Goal: Task Accomplishment & Management: Manage account settings

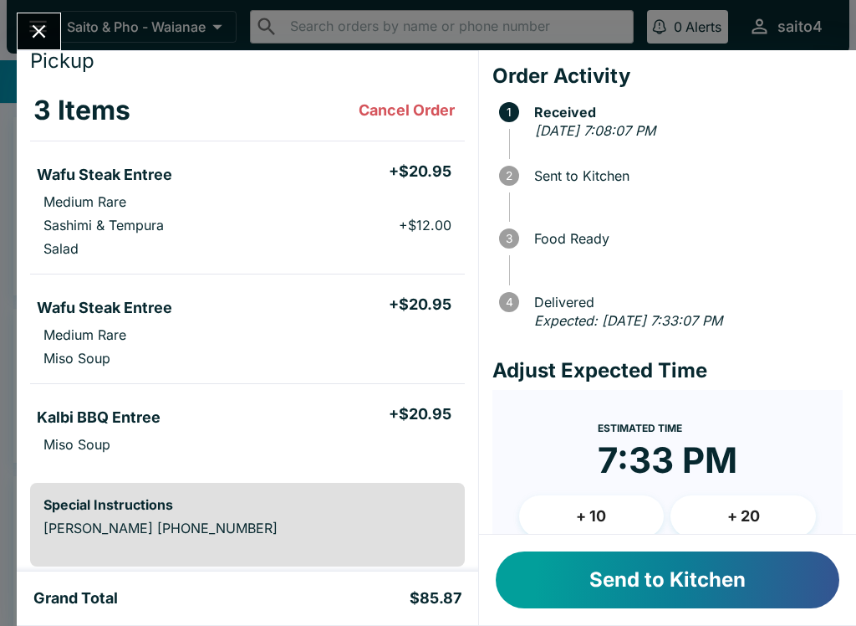
scroll to position [59, 0]
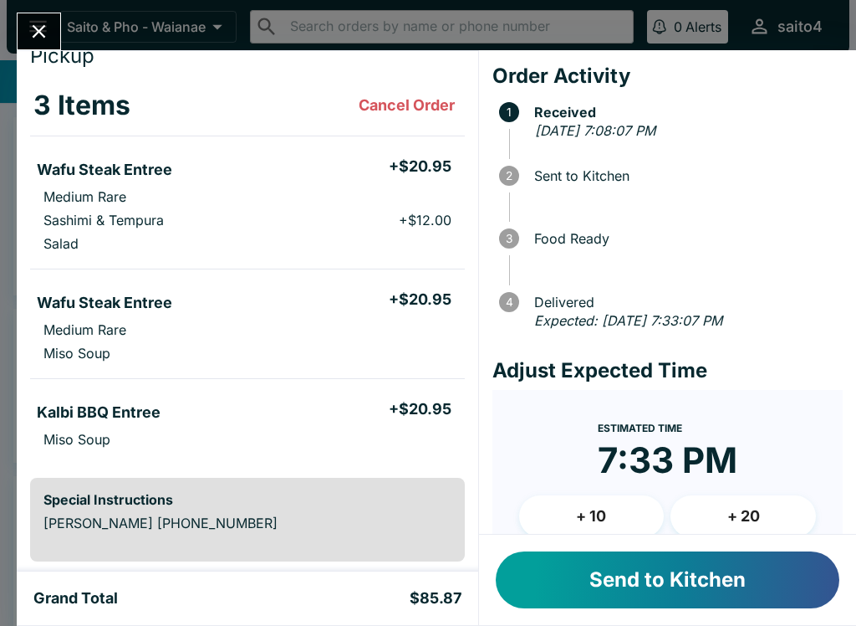
click at [702, 595] on button "Send to Kitchen" at bounding box center [668, 579] width 344 height 57
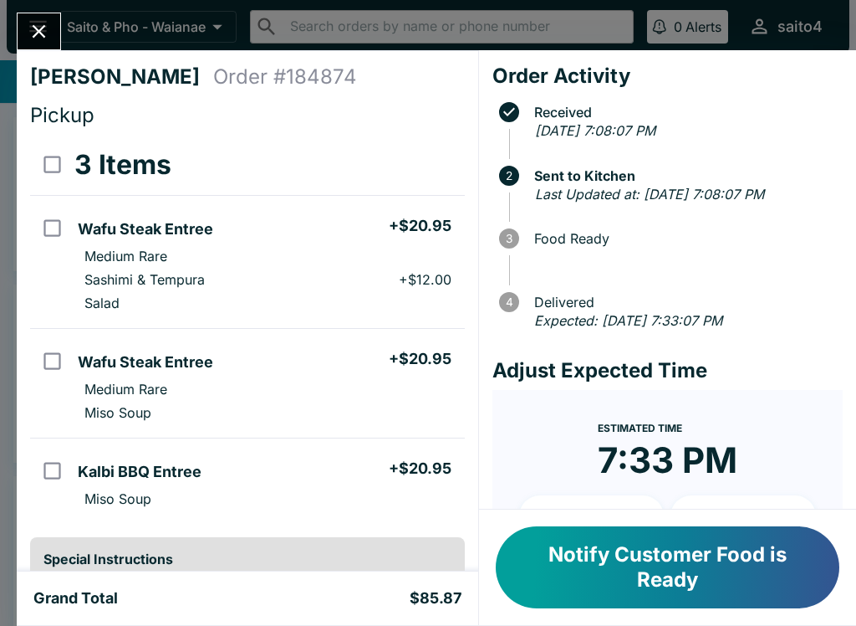
scroll to position [0, 0]
click at [32, 40] on icon "Close" at bounding box center [39, 31] width 23 height 23
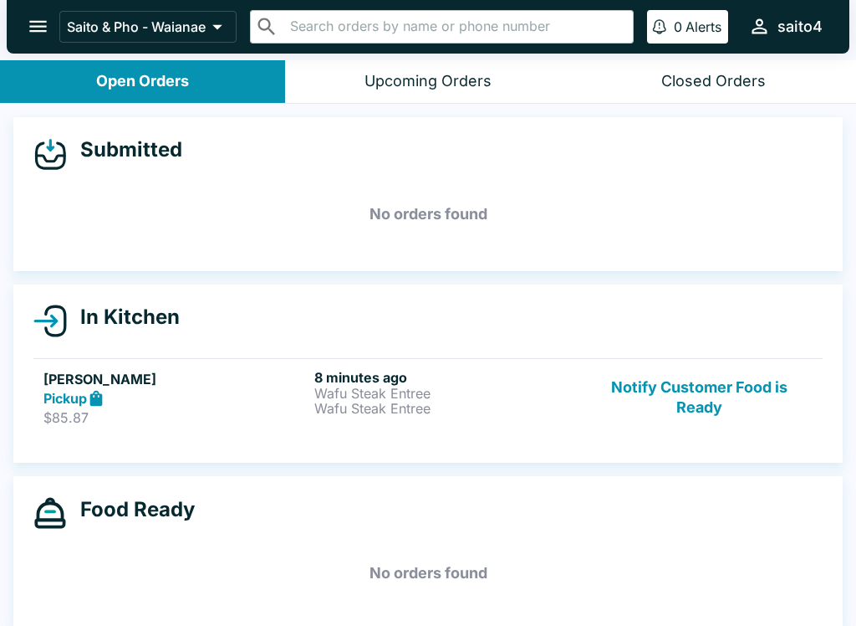
click at [346, 396] on p "Wafu Steak Entree" at bounding box center [446, 393] width 264 height 15
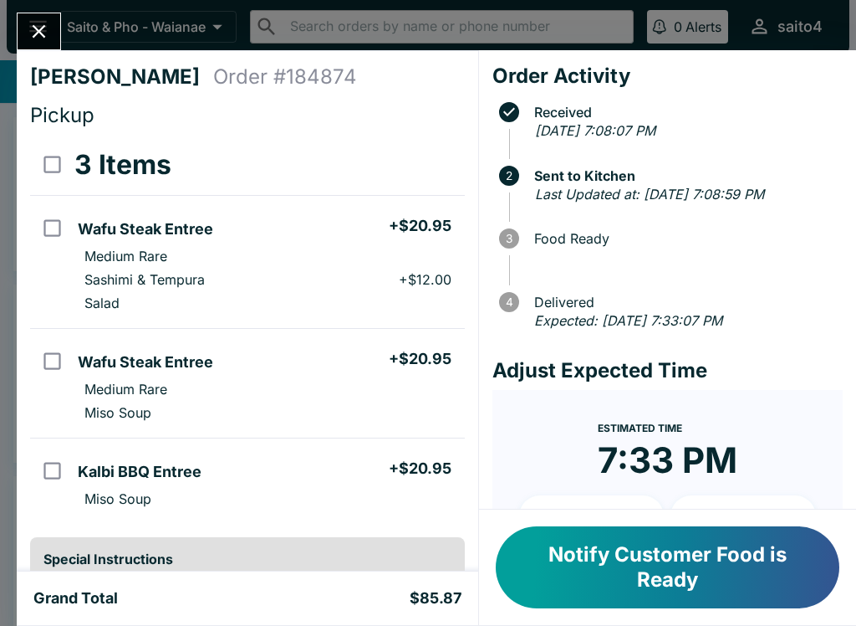
click at [44, 36] on icon "Close" at bounding box center [39, 31] width 13 height 13
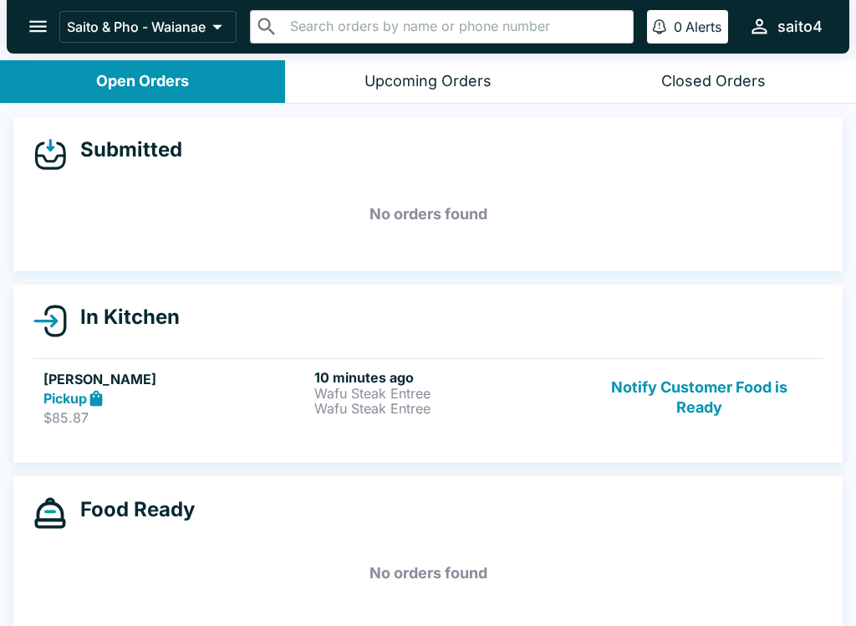
click at [319, 374] on h6 "10 minutes ago" at bounding box center [446, 377] width 264 height 17
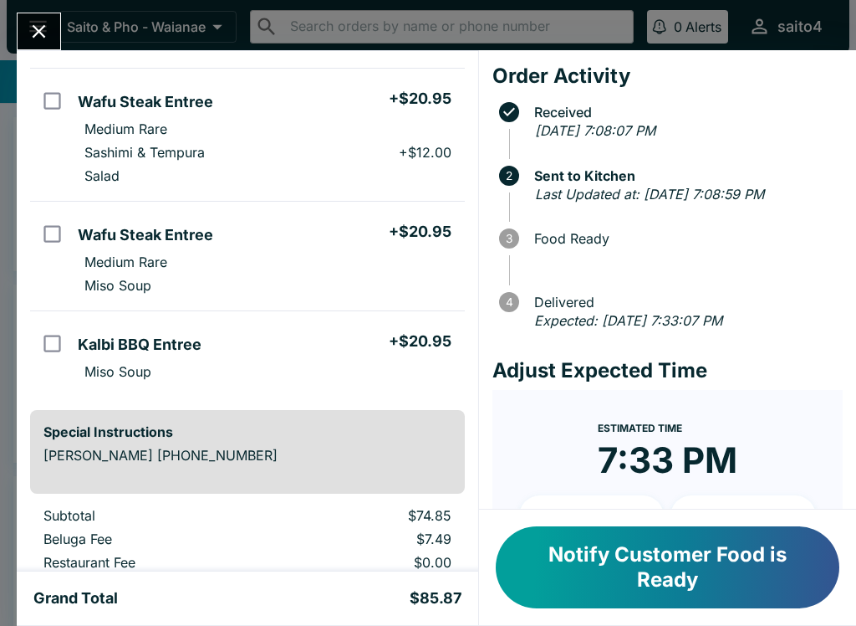
scroll to position [137, 0]
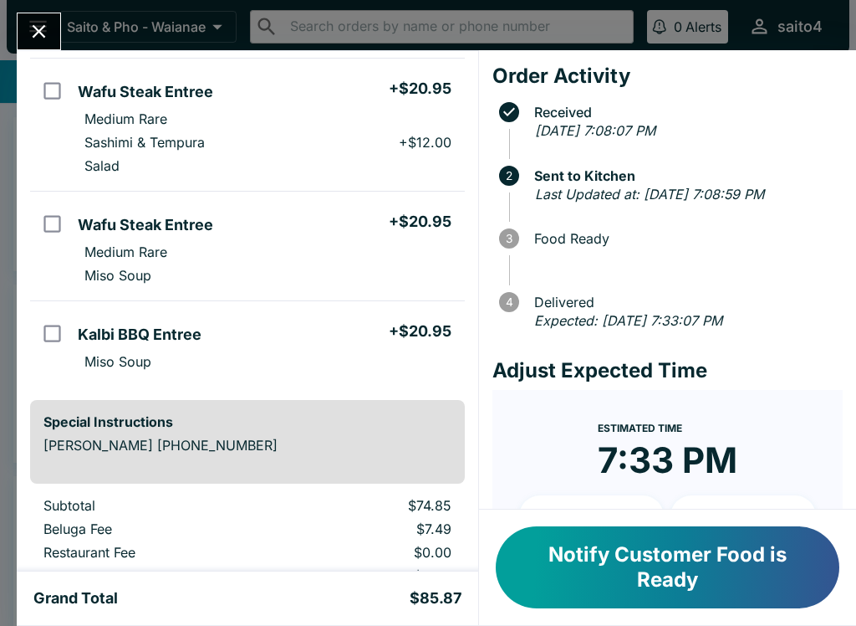
click at [718, 568] on button "Notify Customer Food is Ready" at bounding box center [668, 567] width 344 height 82
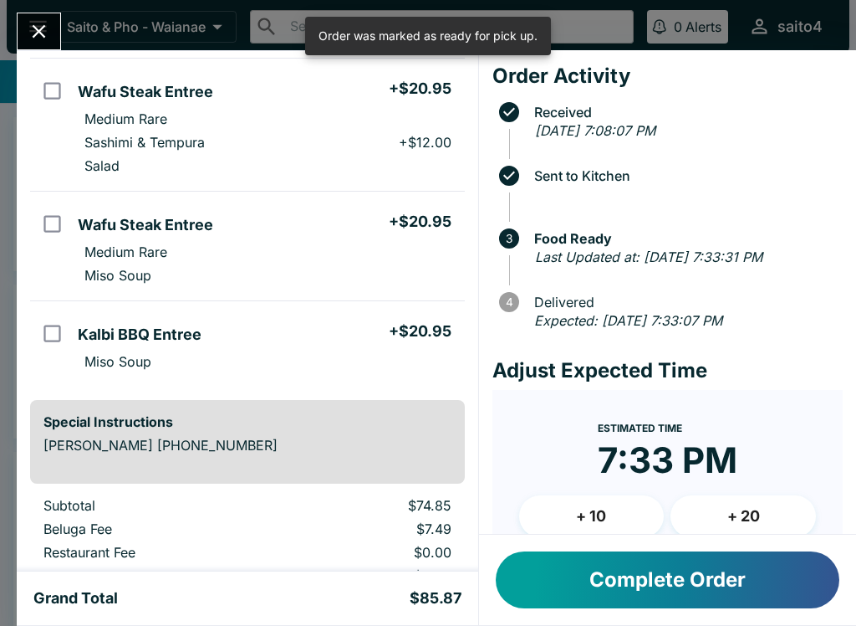
click at [613, 618] on div "Complete Order" at bounding box center [667, 579] width 377 height 90
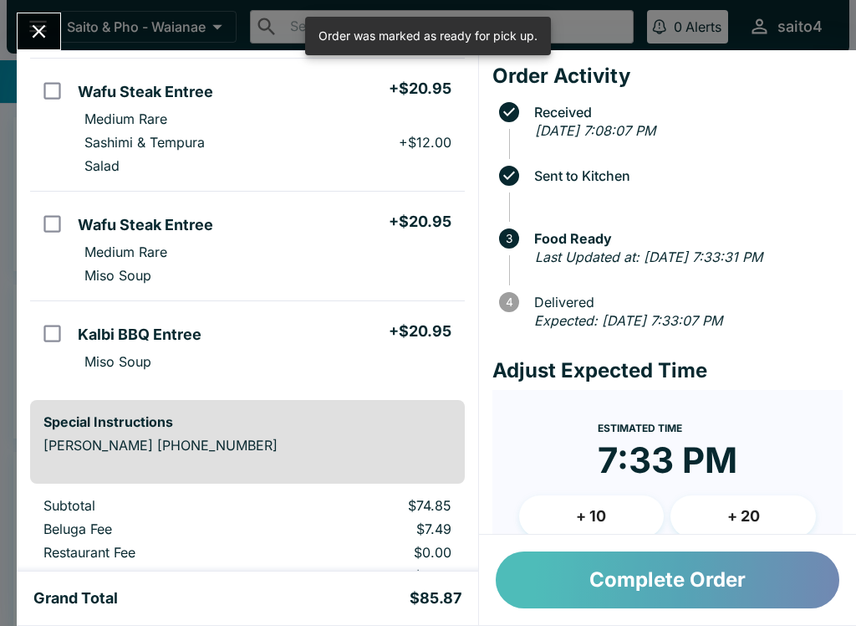
click at [698, 589] on button "Complete Order" at bounding box center [668, 579] width 344 height 57
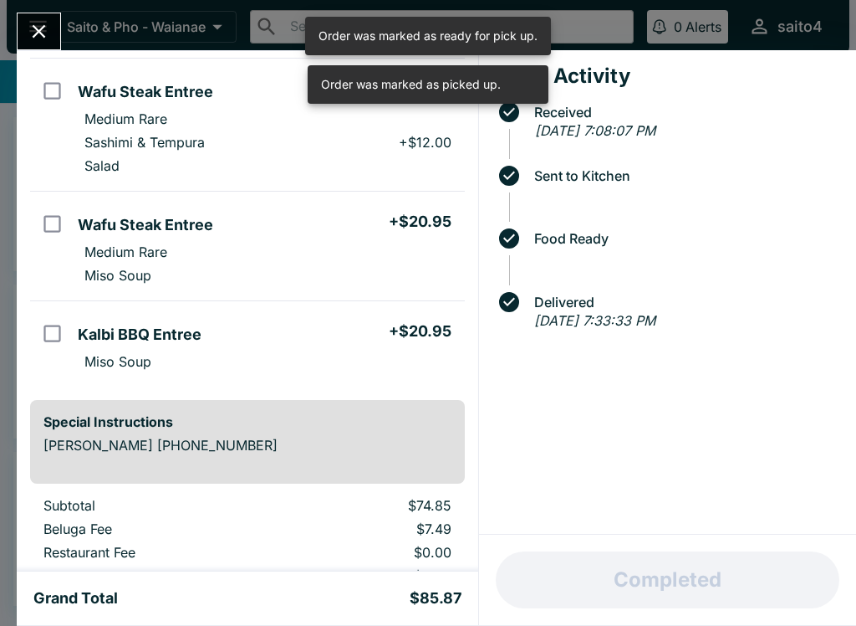
click at [32, 16] on button "Close" at bounding box center [39, 31] width 43 height 36
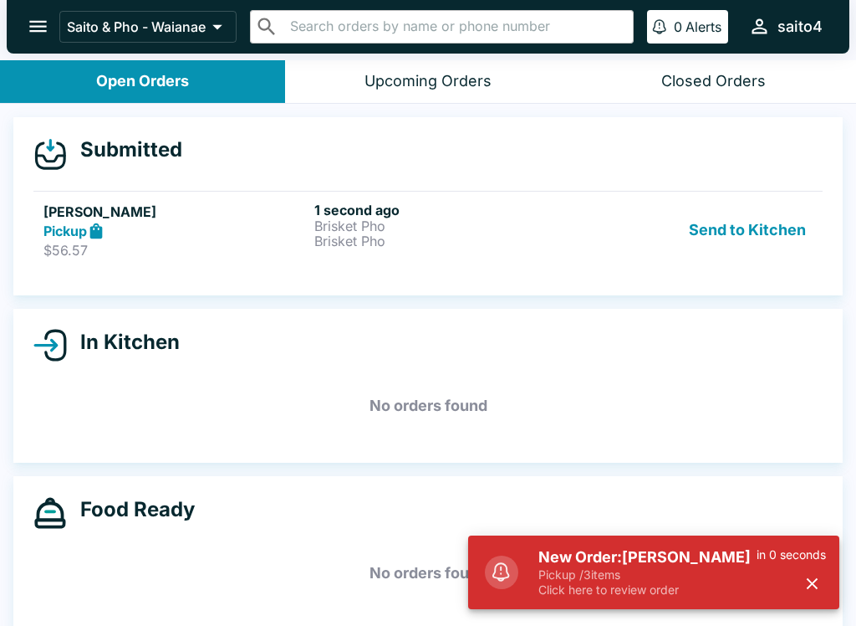
click at [340, 218] on p "Brisket Pho" at bounding box center [446, 225] width 264 height 15
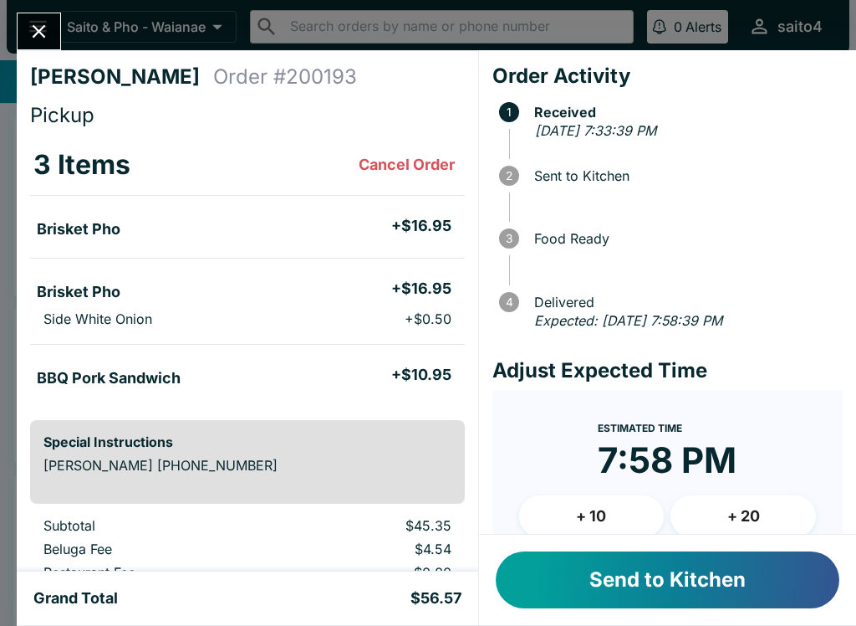
scroll to position [69, 0]
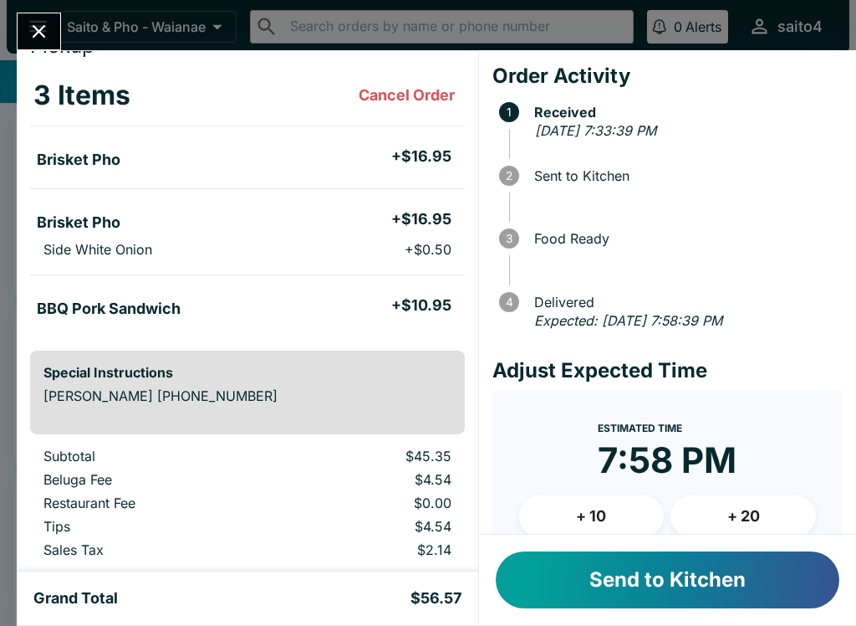
click at [741, 606] on button "Send to Kitchen" at bounding box center [668, 579] width 344 height 57
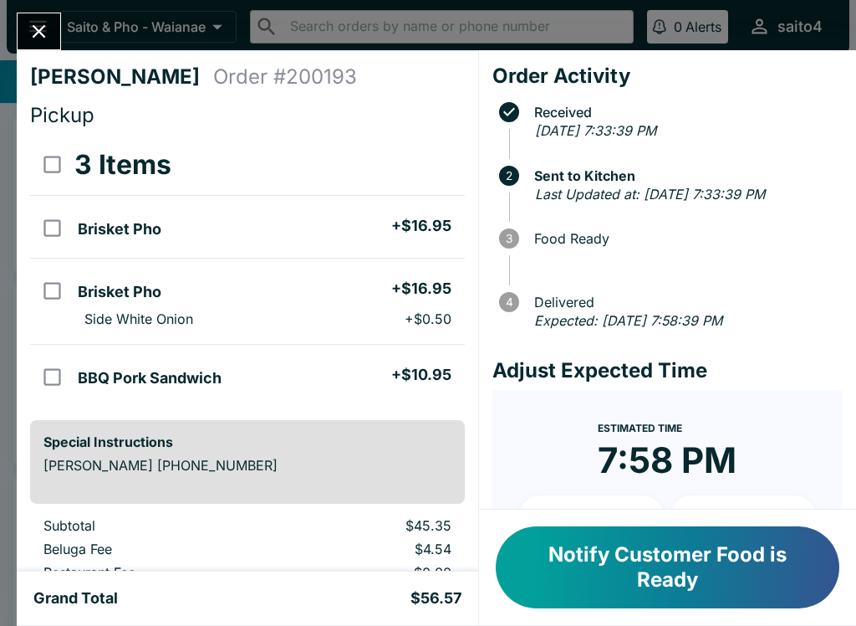
scroll to position [0, 0]
click at [58, 27] on button "Close" at bounding box center [39, 31] width 43 height 36
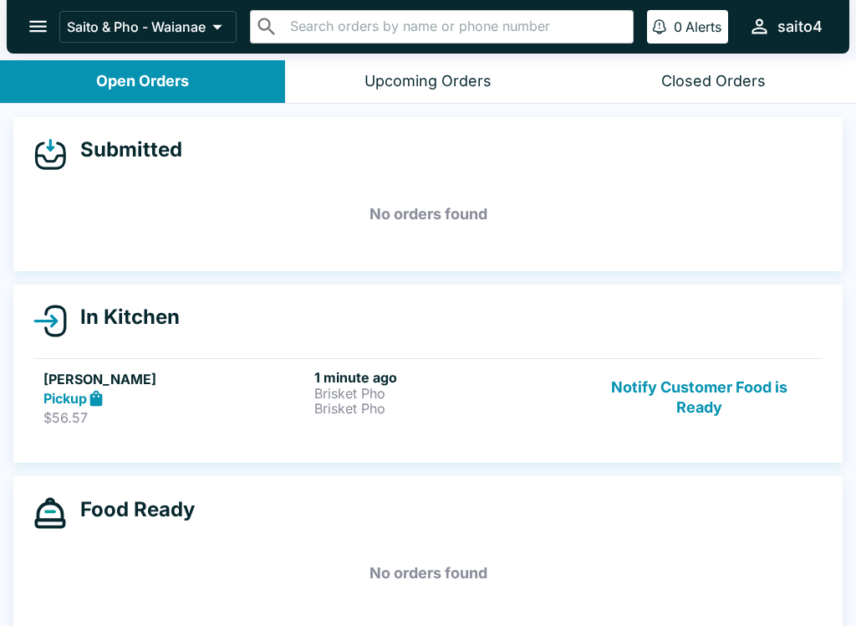
click at [683, 388] on button "Notify Customer Food is Ready" at bounding box center [699, 398] width 227 height 58
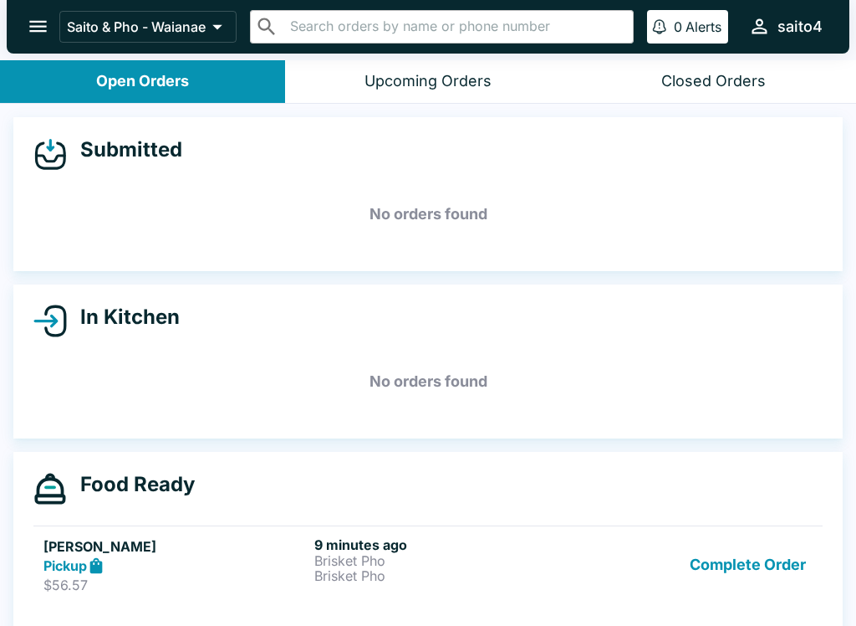
click at [390, 84] on div "Upcoming Orders" at bounding box center [428, 81] width 127 height 19
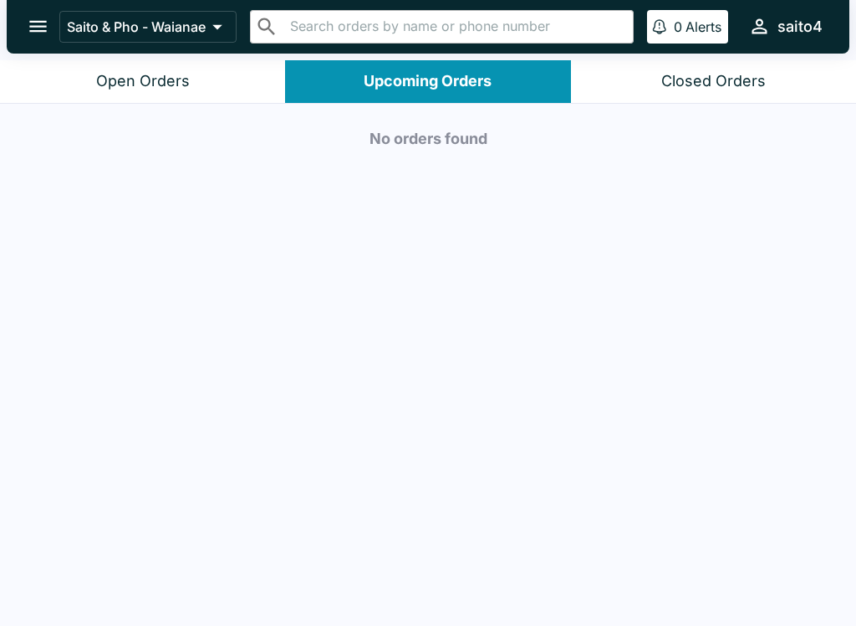
click at [90, 42] on button "Saito & Pho - Waianae" at bounding box center [147, 27] width 177 height 32
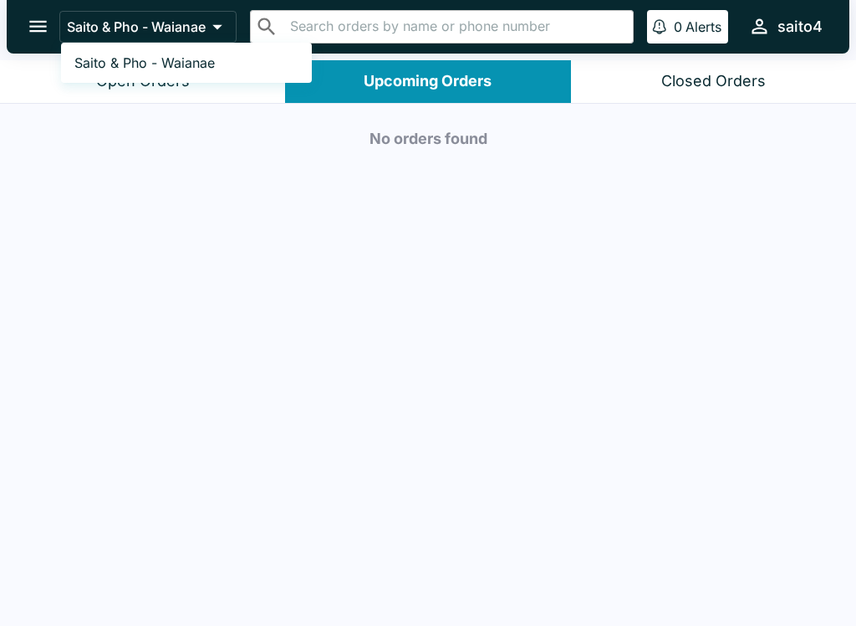
click at [20, 7] on div at bounding box center [428, 313] width 856 height 626
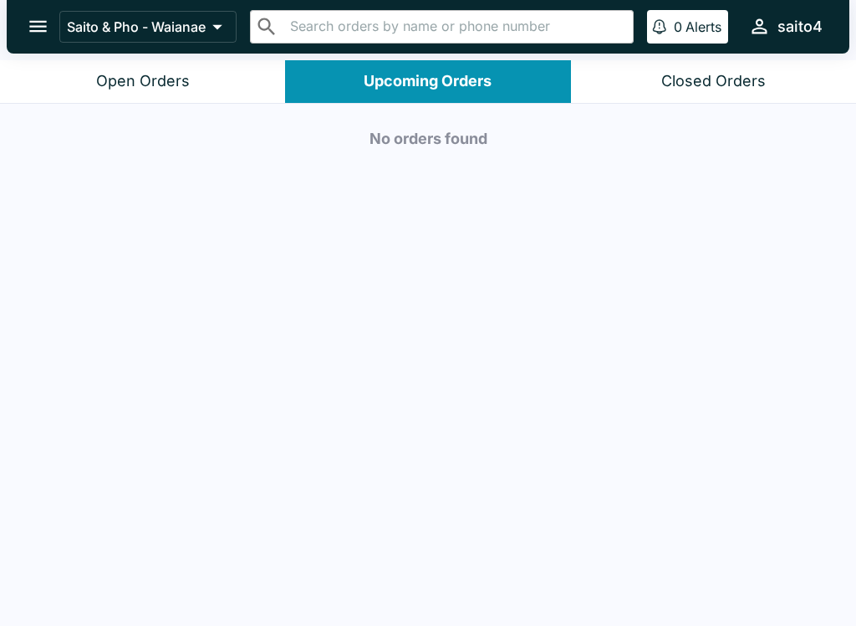
click at [22, 19] on button "open drawer" at bounding box center [38, 26] width 43 height 43
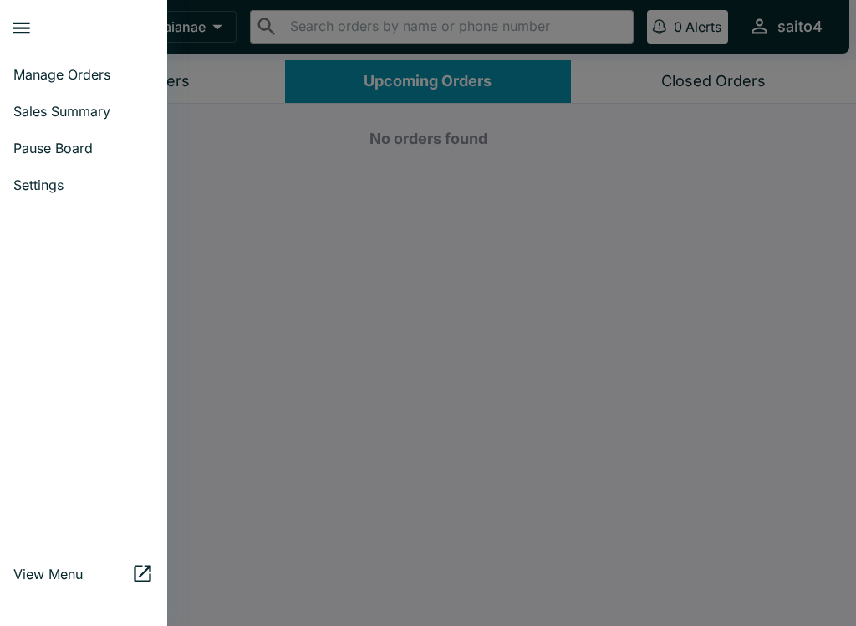
click at [49, 73] on span "Manage Orders" at bounding box center [83, 74] width 141 height 17
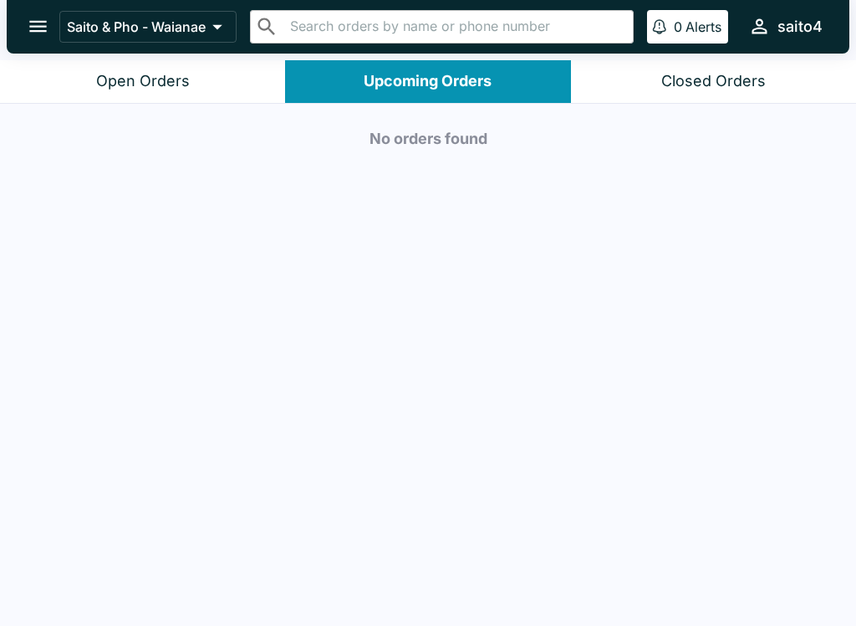
click at [22, 26] on button "open drawer" at bounding box center [38, 26] width 43 height 43
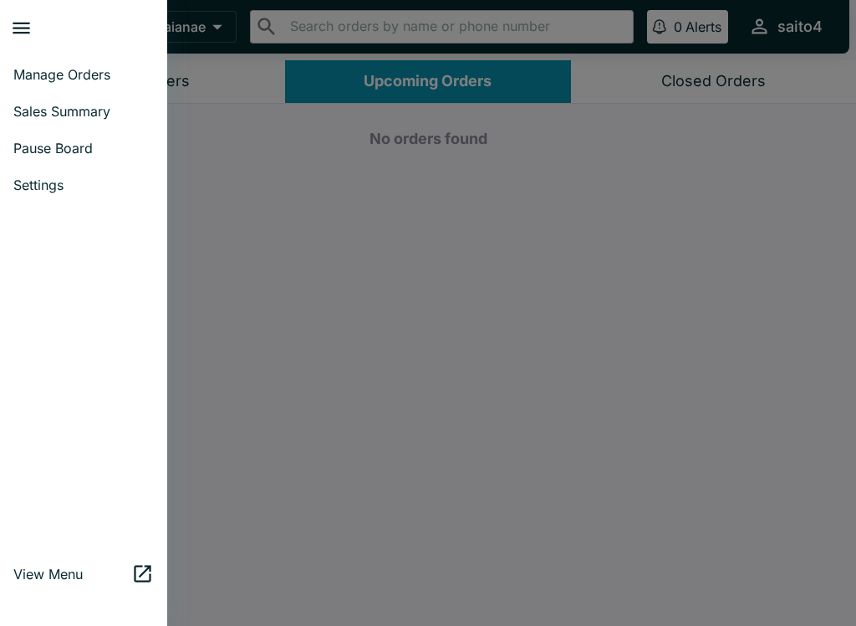
click at [52, 110] on span "Sales Summary" at bounding box center [83, 111] width 141 height 17
select select "03:00"
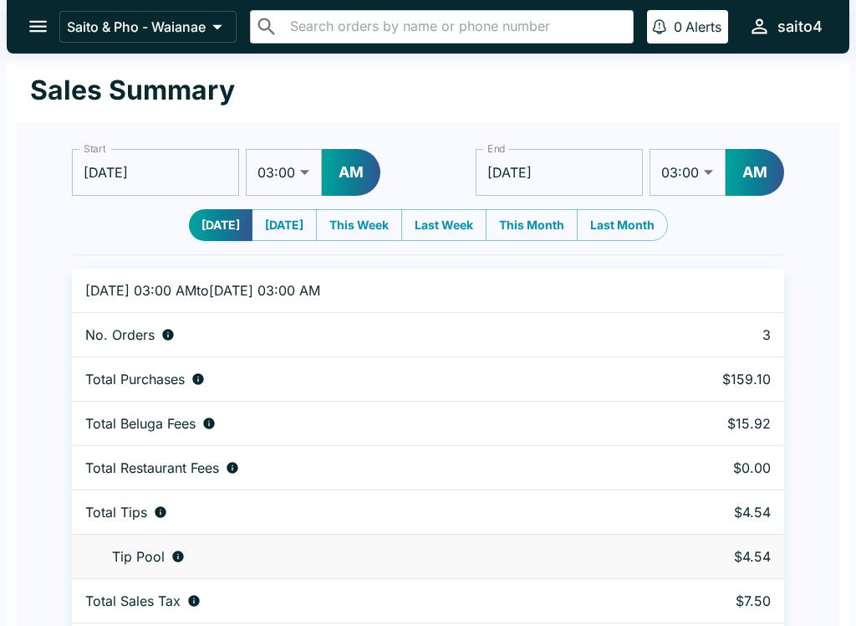
click at [33, 14] on button "open drawer" at bounding box center [38, 26] width 43 height 43
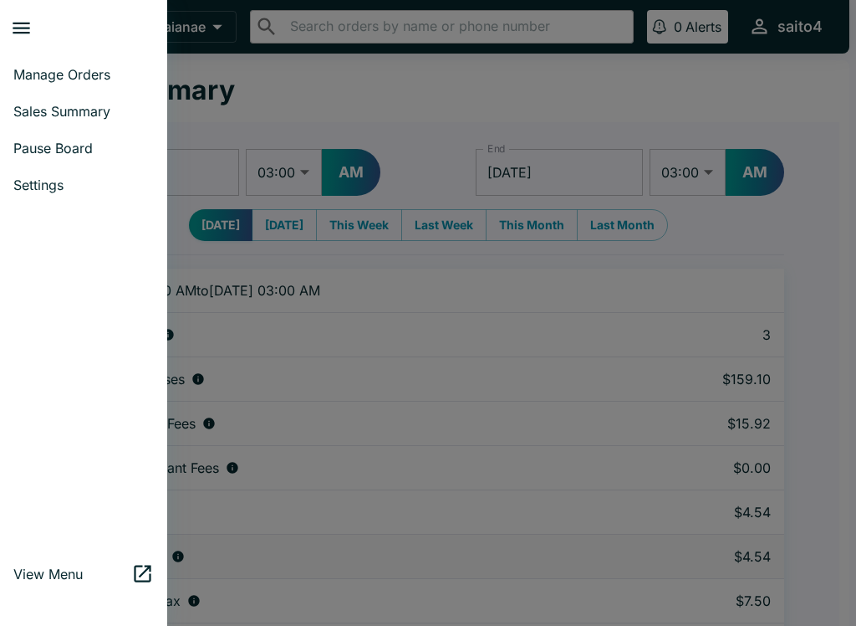
click at [38, 69] on span "Manage Orders" at bounding box center [83, 74] width 141 height 17
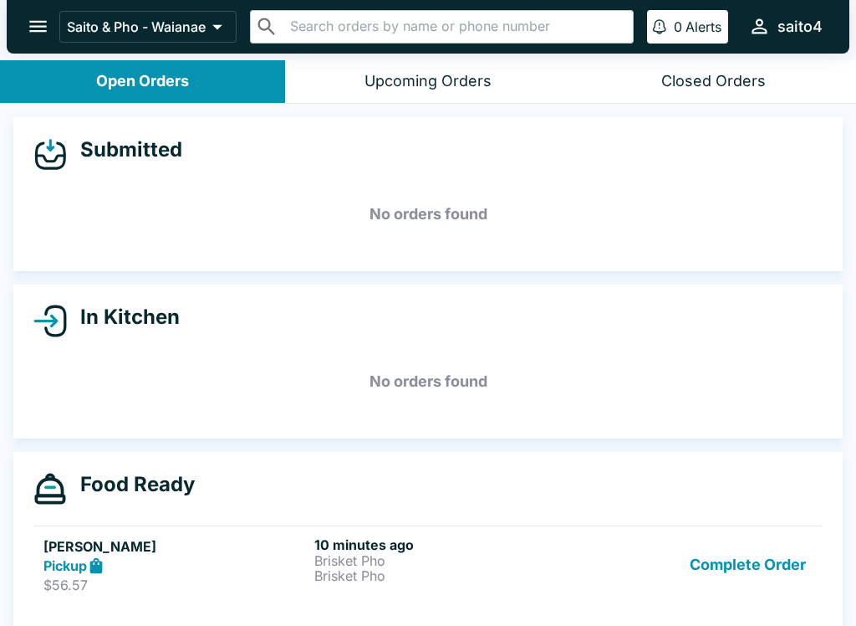
click at [730, 555] on button "Complete Order" at bounding box center [748, 565] width 130 height 58
